Goal: Task Accomplishment & Management: Complete application form

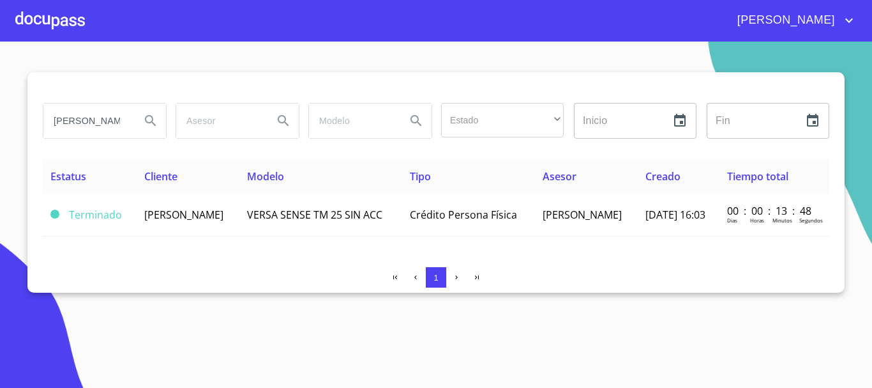
click at [49, 31] on div at bounding box center [50, 20] width 70 height 41
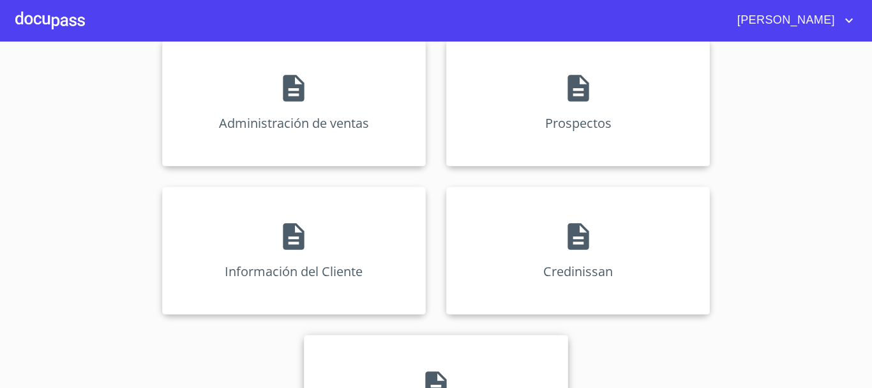
scroll to position [254, 0]
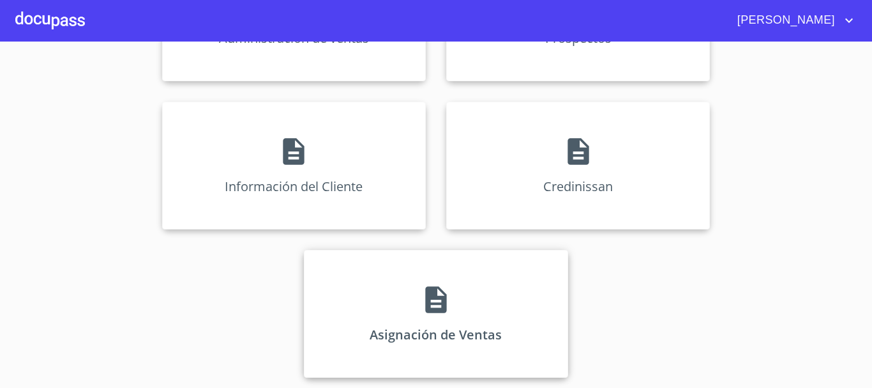
click at [426, 335] on div "Asignación de Ventas" at bounding box center [436, 314] width 264 height 128
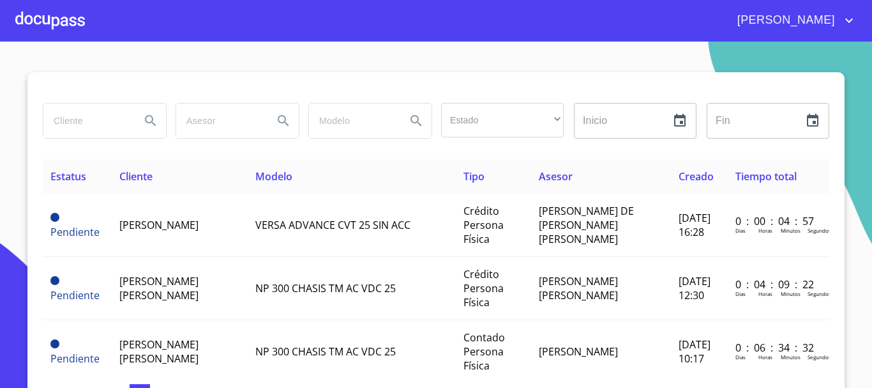
click at [106, 124] on input "search" at bounding box center [86, 120] width 87 height 34
type input "[PERSON_NAME]"
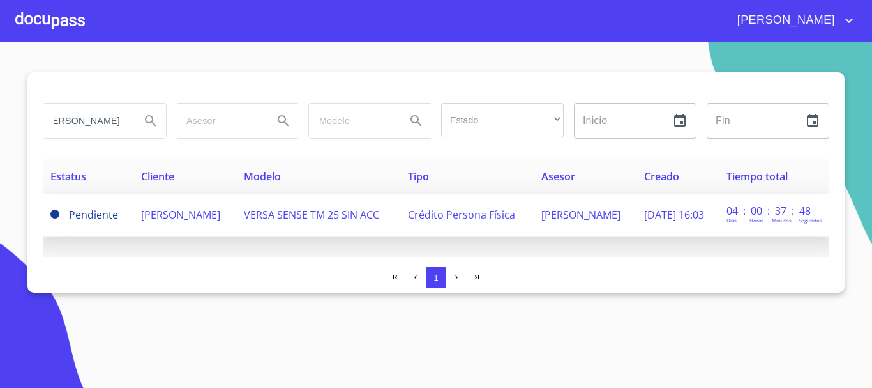
click at [162, 207] on span "[PERSON_NAME]" at bounding box center [180, 214] width 79 height 14
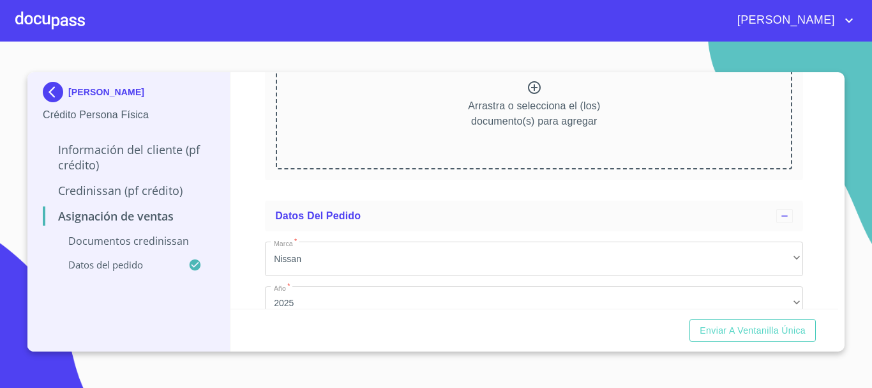
scroll to position [87, 0]
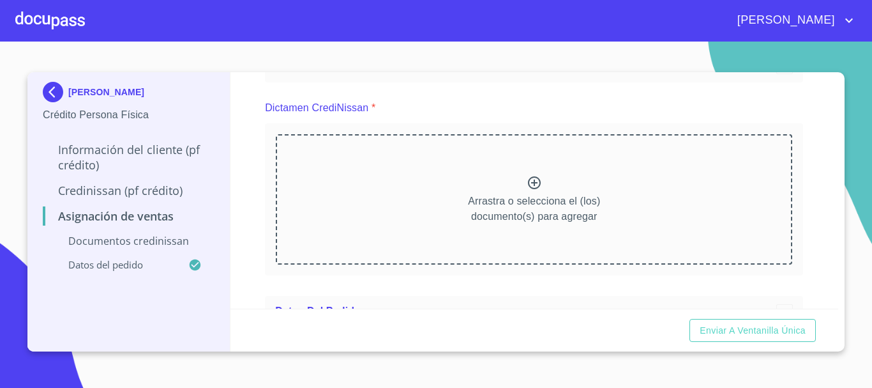
click at [527, 183] on icon at bounding box center [534, 182] width 15 height 15
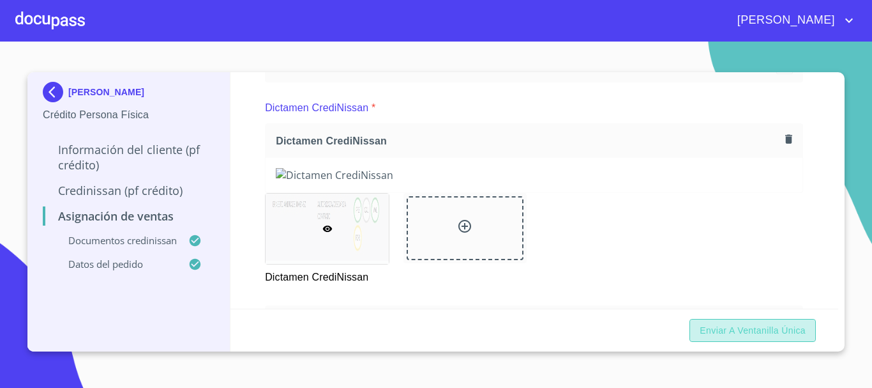
click at [752, 327] on span "Enviar a Ventanilla única" at bounding box center [753, 330] width 106 height 16
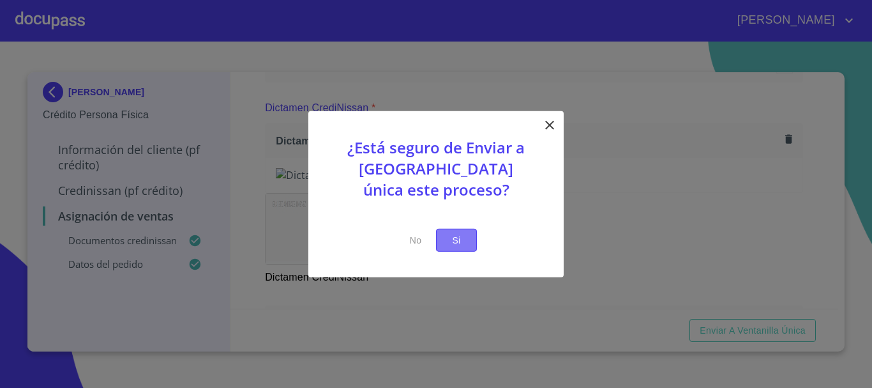
click at [461, 236] on span "Si" at bounding box center [456, 240] width 20 height 16
